Goal: Share content

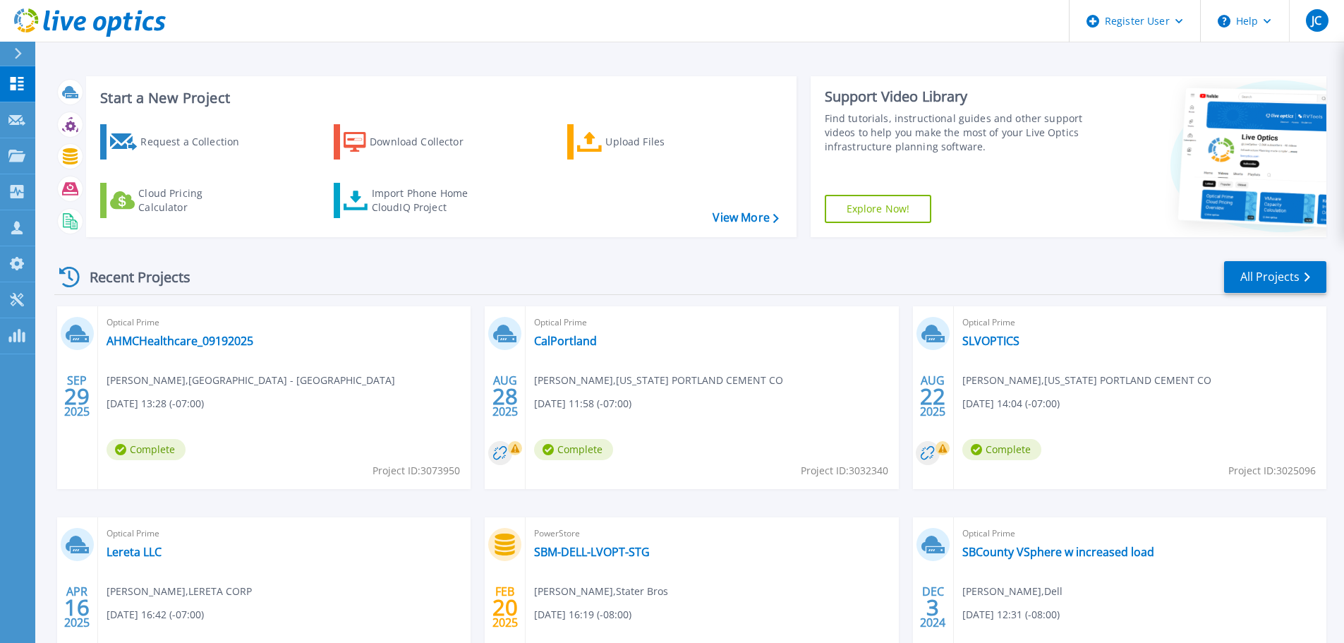
click at [440, 473] on span "Project ID: 3073950" at bounding box center [415, 471] width 87 height 16
copy span "3073950"
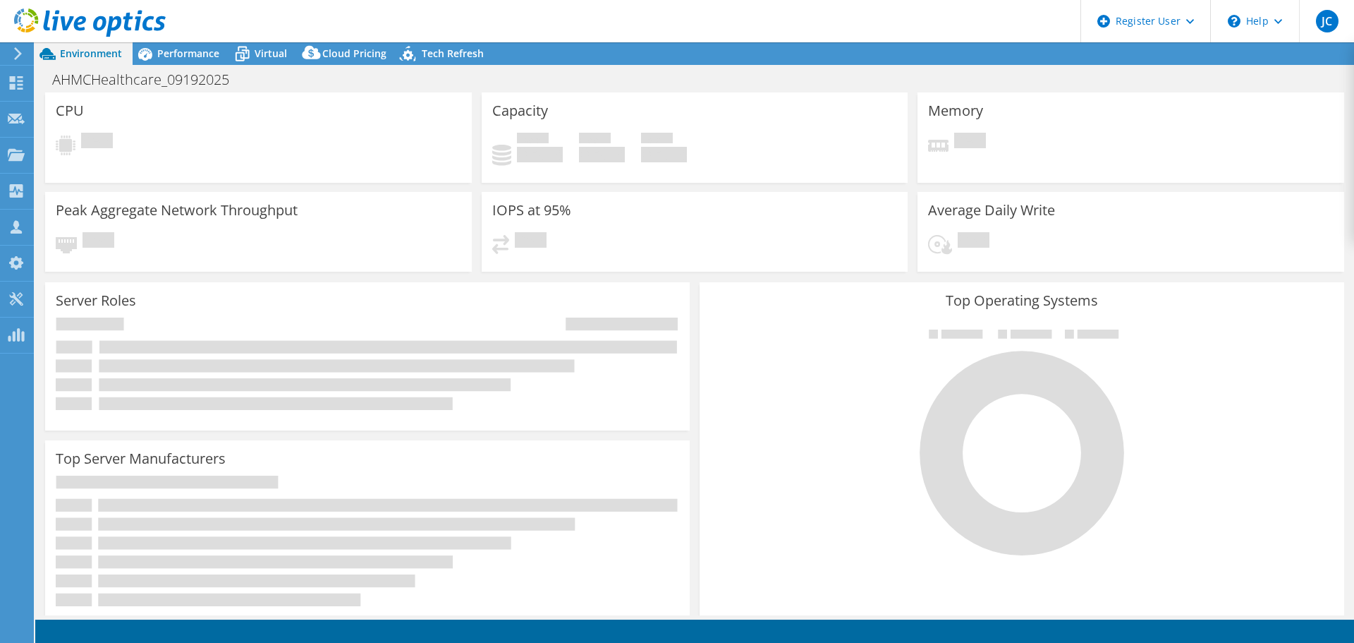
select select "USD"
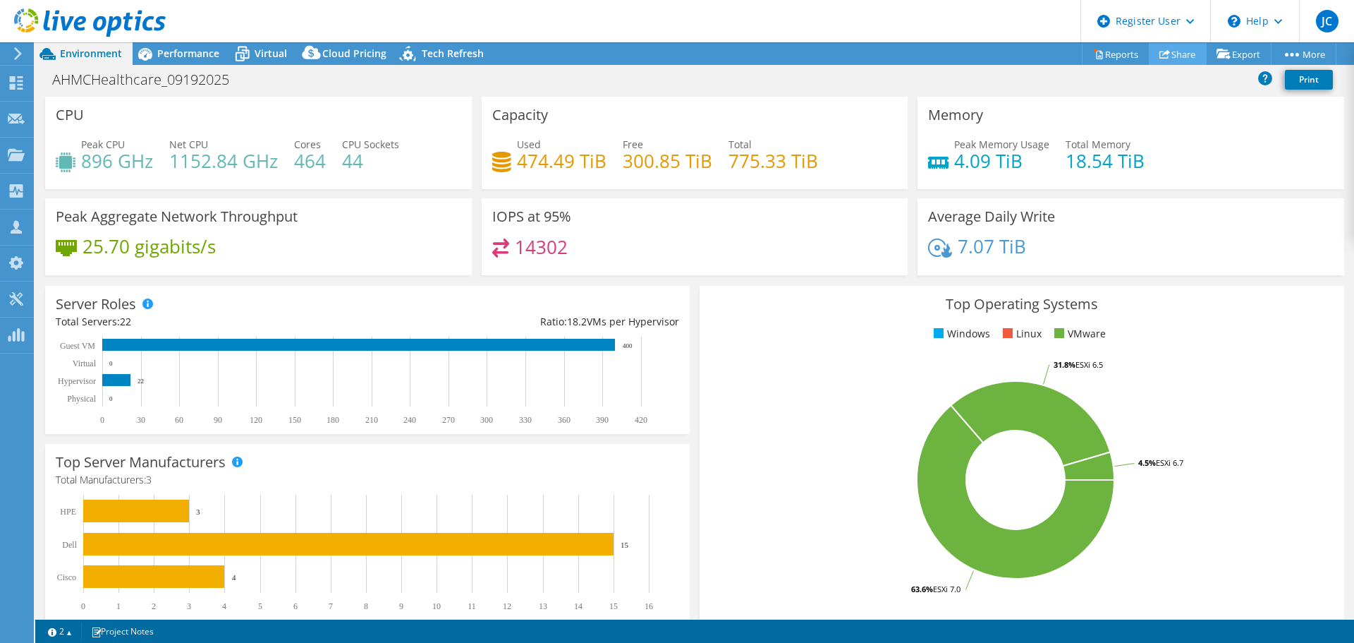
click at [1172, 53] on link "Share" at bounding box center [1178, 54] width 58 height 22
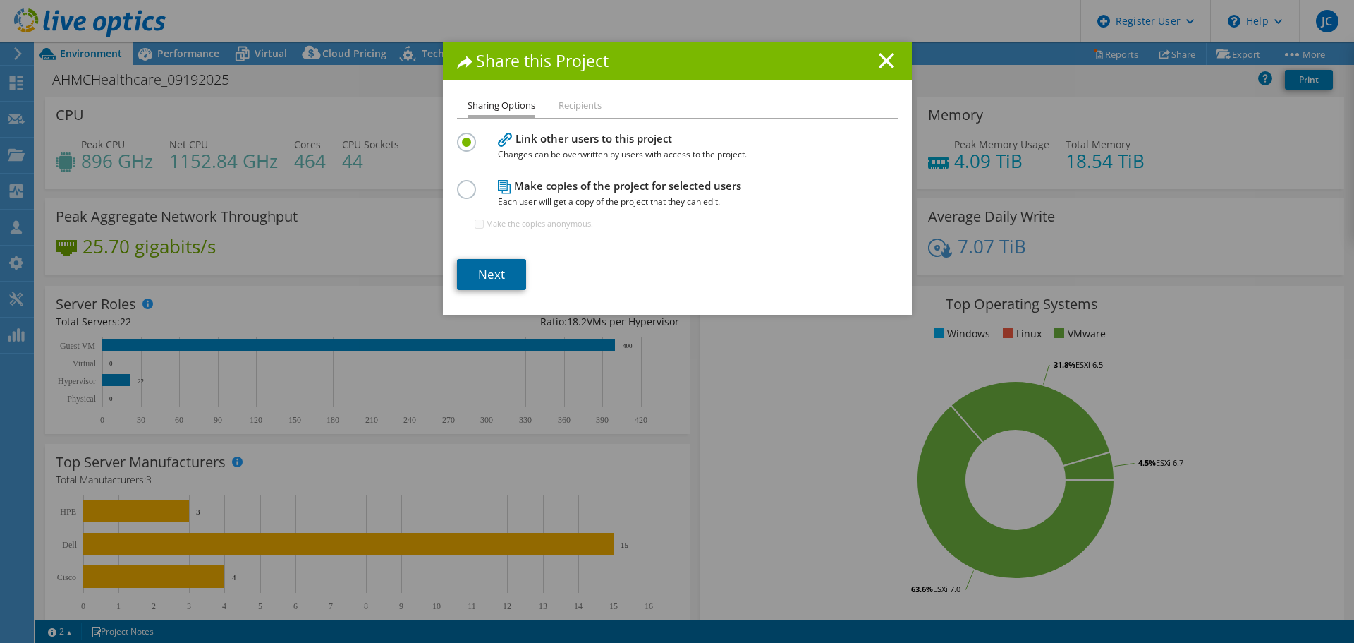
click at [483, 280] on link "Next" at bounding box center [491, 274] width 69 height 31
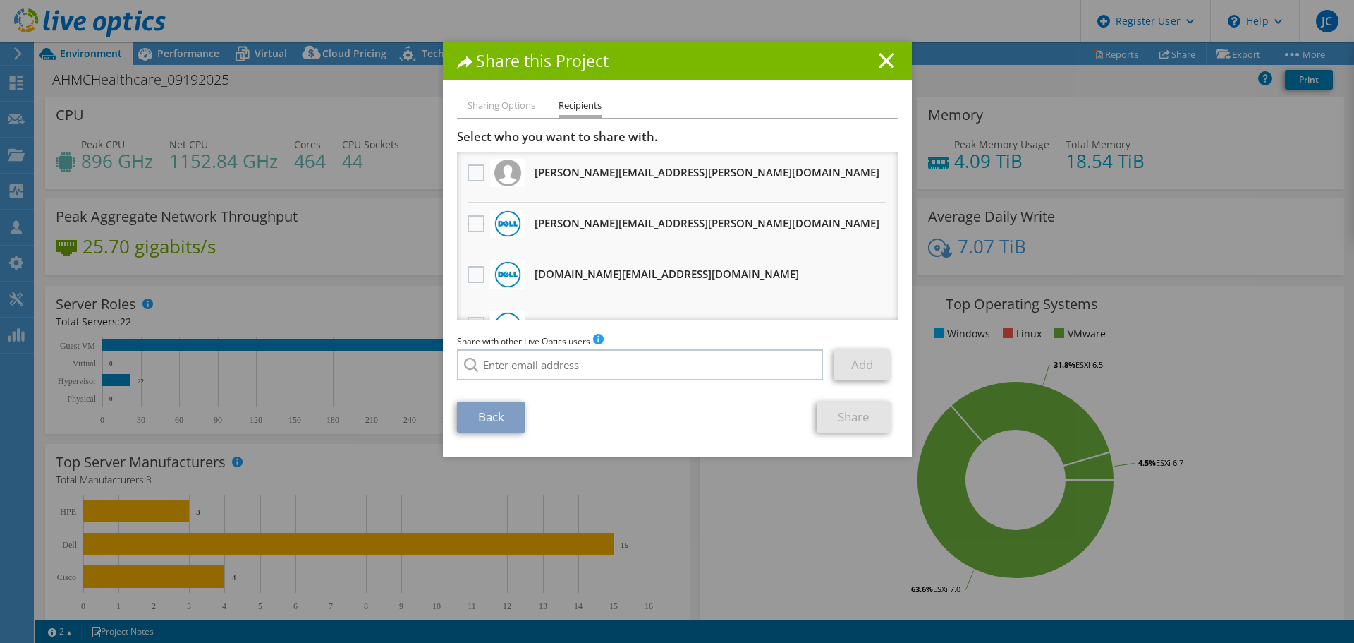
click at [508, 422] on link "Back" at bounding box center [491, 416] width 68 height 31
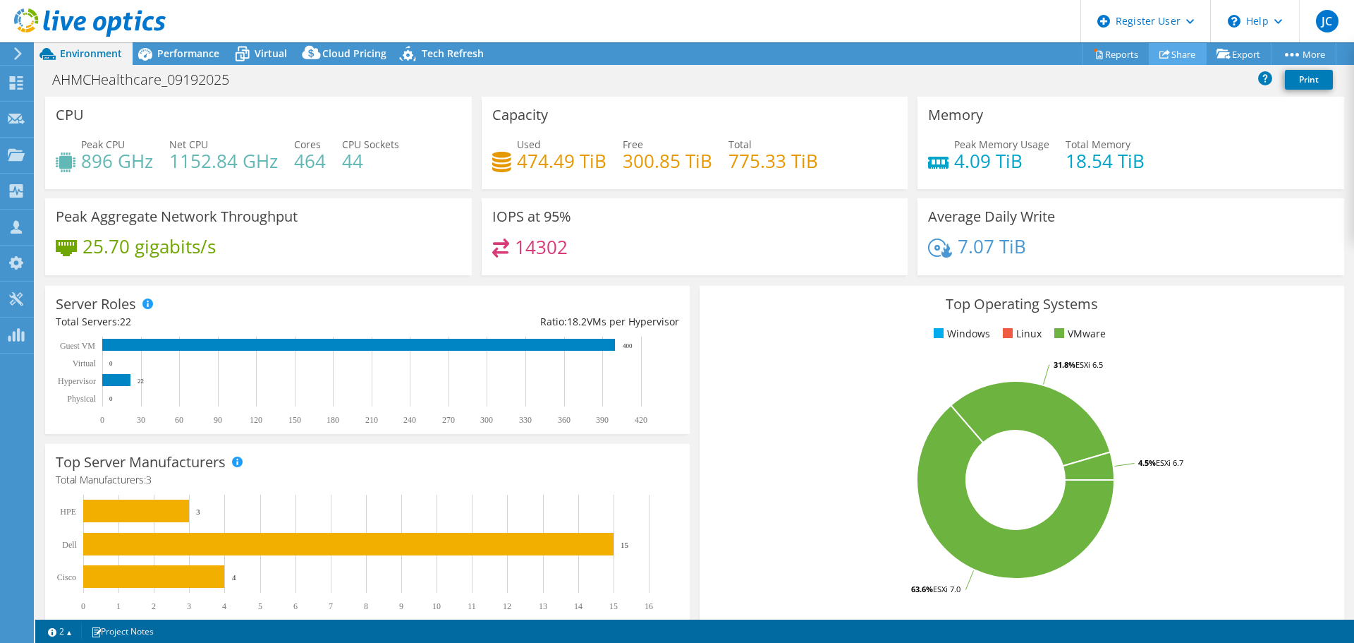
click at [1171, 55] on link "Share" at bounding box center [1178, 54] width 58 height 22
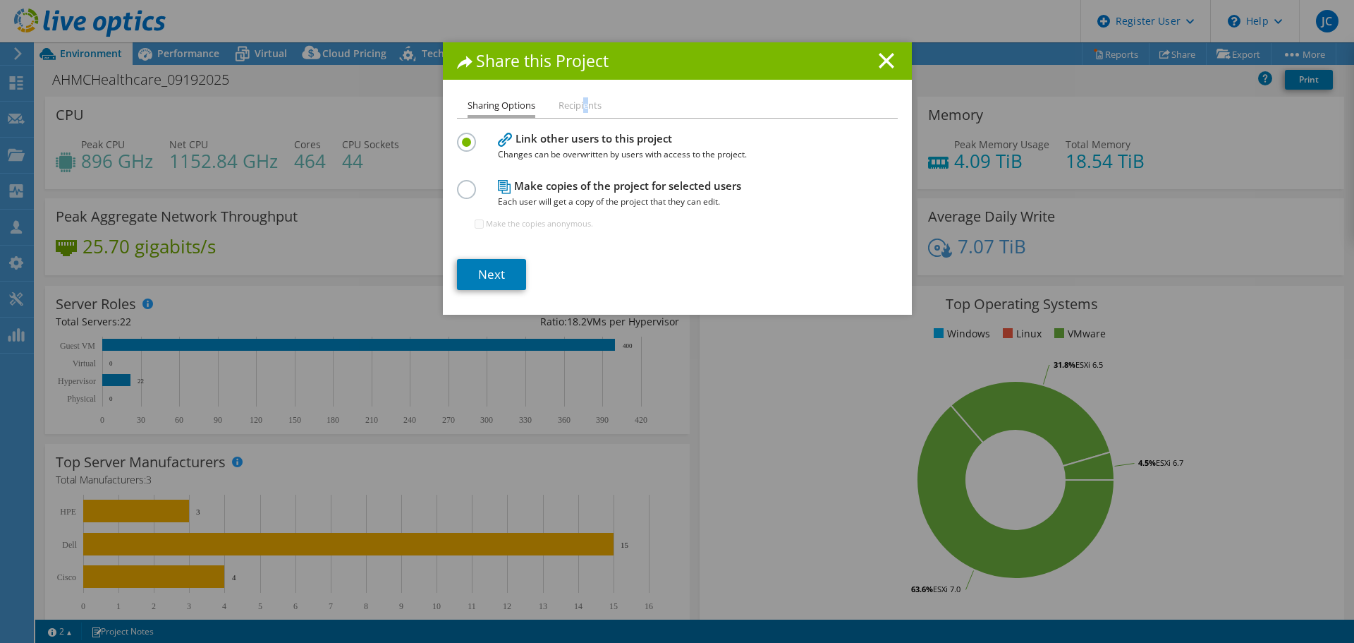
click at [580, 109] on li "Recipients" at bounding box center [580, 106] width 43 height 18
click at [880, 63] on line at bounding box center [887, 61] width 14 height 14
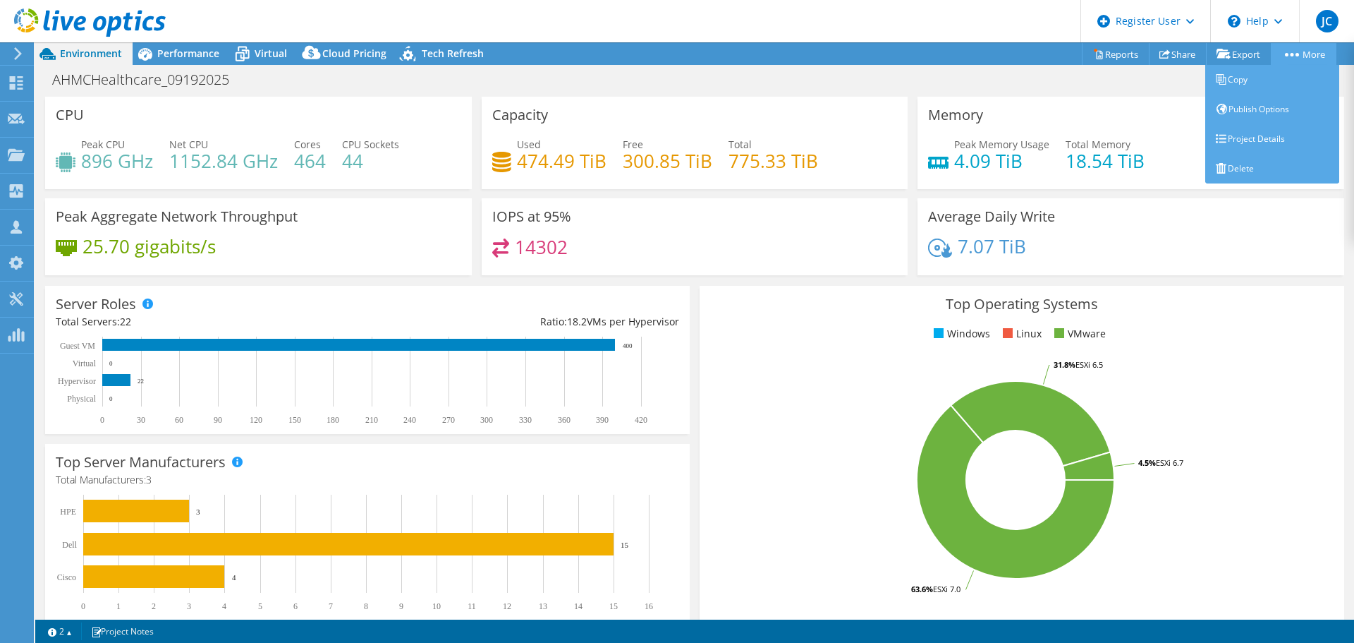
click at [1306, 51] on link "More" at bounding box center [1304, 54] width 66 height 22
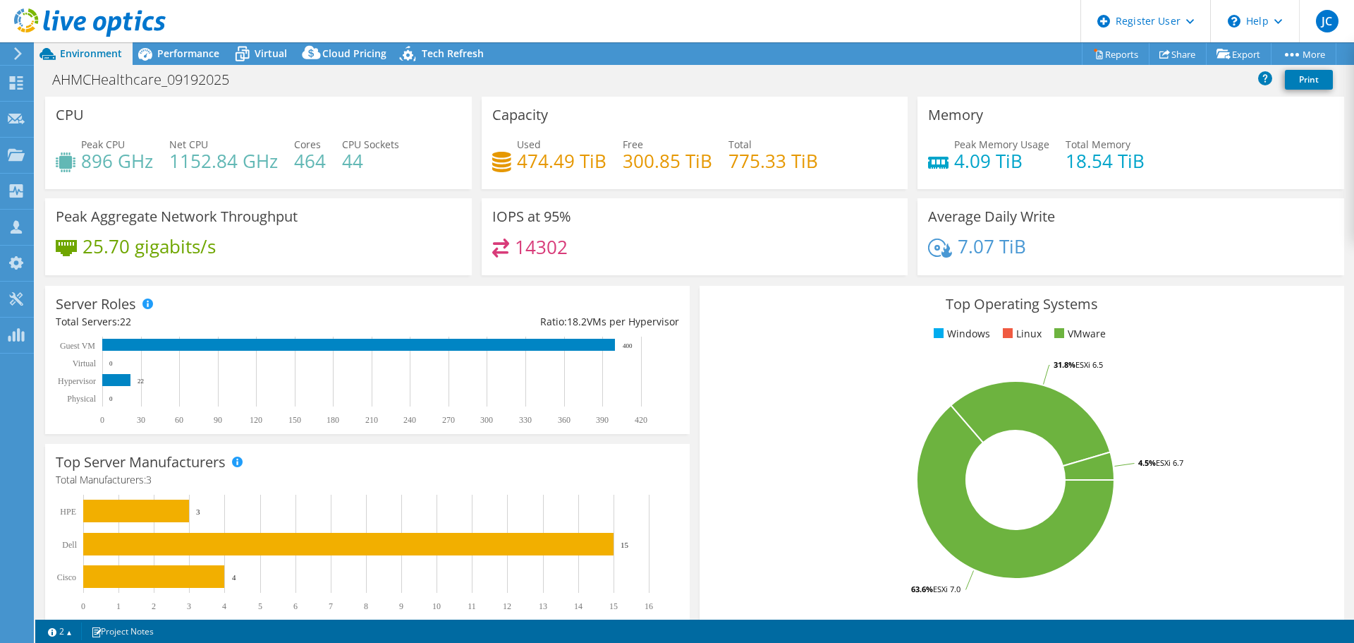
click at [1011, 51] on div "Project Actions Project Actions Reports Share Export vSAN ReadyNode Sizer" at bounding box center [694, 53] width 1319 height 23
click at [87, 13] on icon at bounding box center [90, 22] width 152 height 29
